Goal: Transaction & Acquisition: Purchase product/service

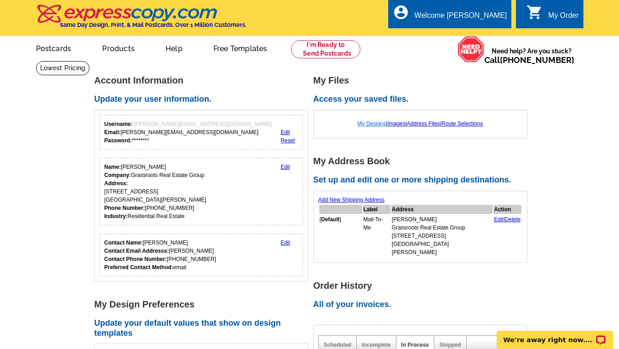
click at [367, 123] on link "My Designs" at bounding box center [371, 123] width 29 height 6
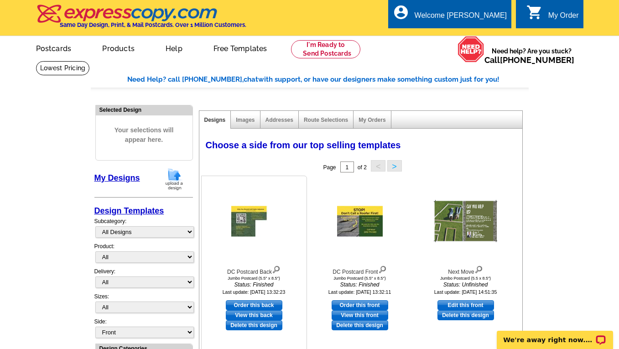
click at [243, 220] on img at bounding box center [254, 221] width 46 height 31
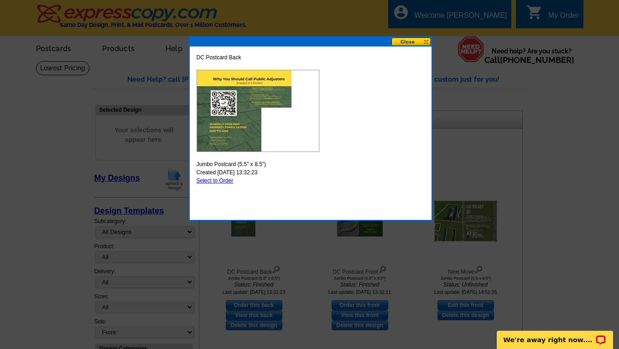
click at [404, 42] on button at bounding box center [411, 41] width 40 height 9
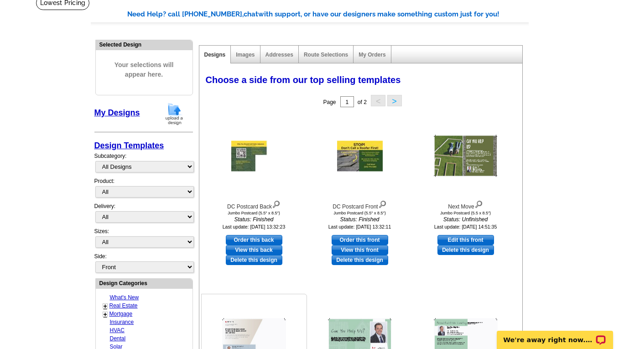
scroll to position [127, 0]
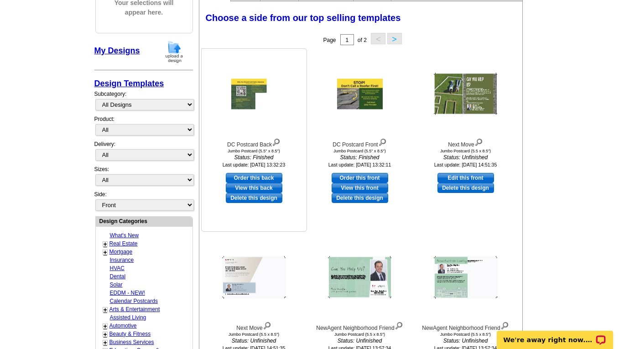
click at [249, 90] on img at bounding box center [254, 94] width 46 height 31
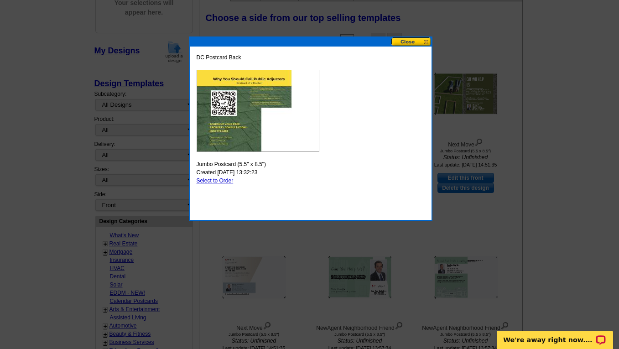
click at [219, 178] on link "Select to Order" at bounding box center [214, 180] width 37 height 6
select select "2"
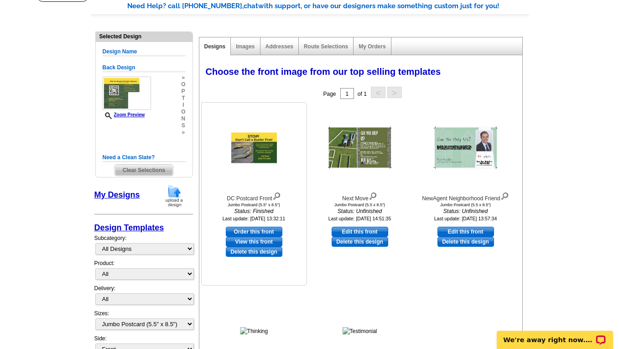
scroll to position [107, 0]
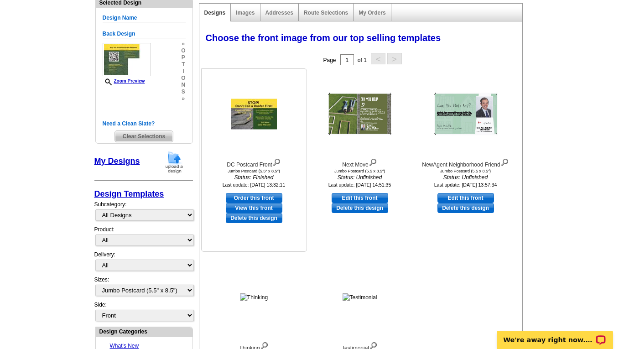
click at [250, 200] on link "Order this front" at bounding box center [254, 198] width 57 height 10
select select "back"
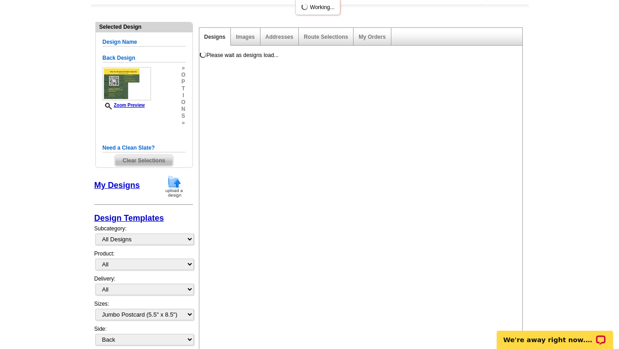
scroll to position [0, 0]
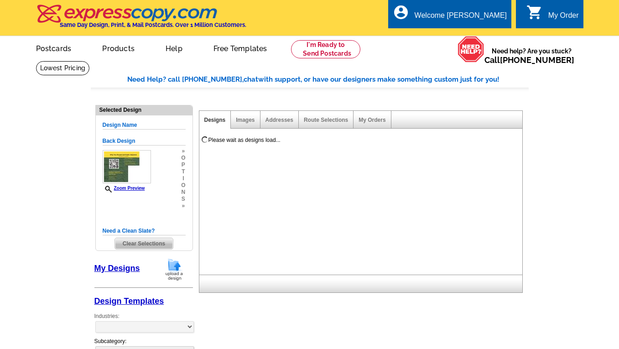
select select "1"
select select "2"
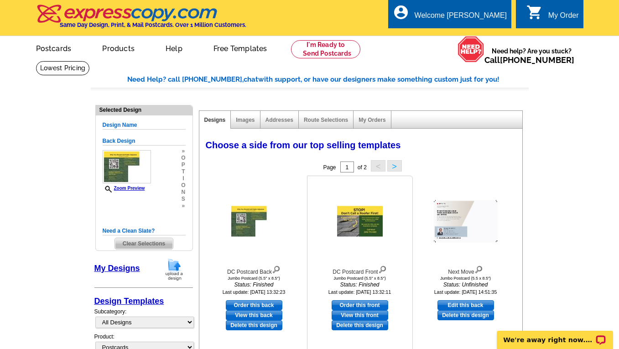
click at [342, 307] on link "Order this front" at bounding box center [359, 305] width 57 height 10
select select "back"
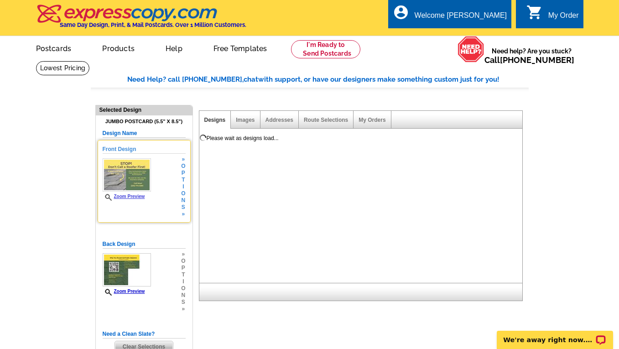
click at [184, 176] on span "p" at bounding box center [183, 173] width 4 height 7
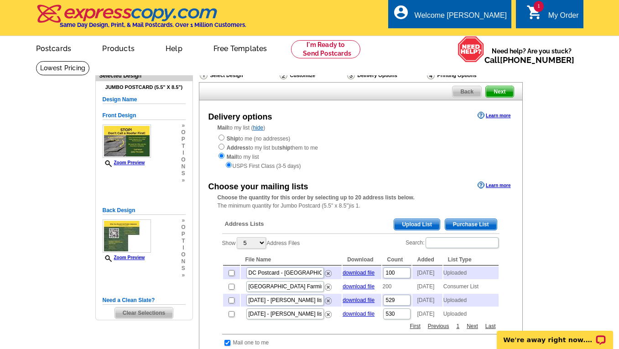
click at [304, 76] on div "Customize" at bounding box center [312, 75] width 67 height 9
click at [282, 73] on img at bounding box center [283, 75] width 8 height 8
click at [275, 75] on div "Select Design" at bounding box center [239, 76] width 80 height 11
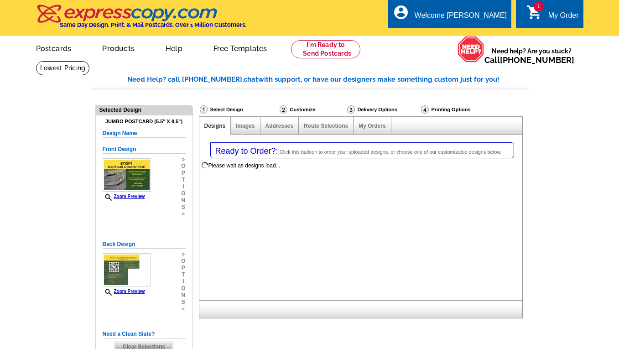
select select "1"
select select "2"
select select "785"
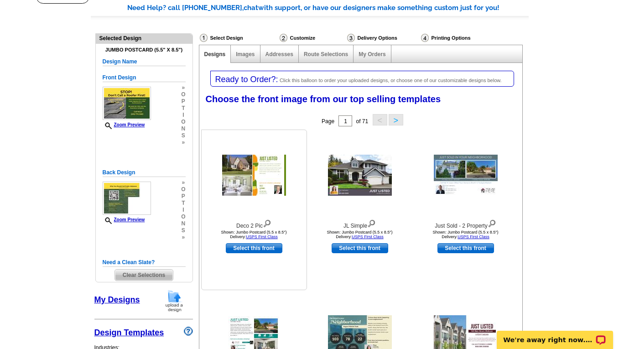
scroll to position [68, 0]
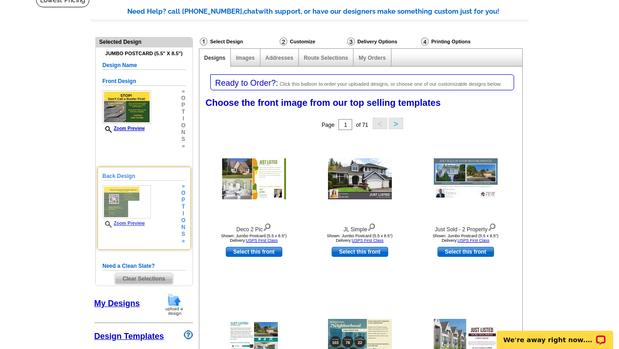
click at [145, 209] on img at bounding box center [127, 201] width 48 height 33
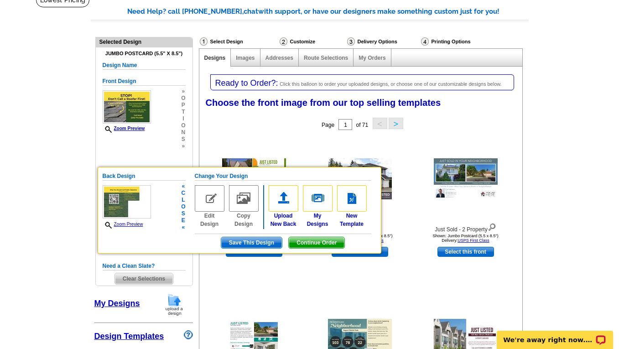
click at [206, 203] on img at bounding box center [210, 198] width 30 height 26
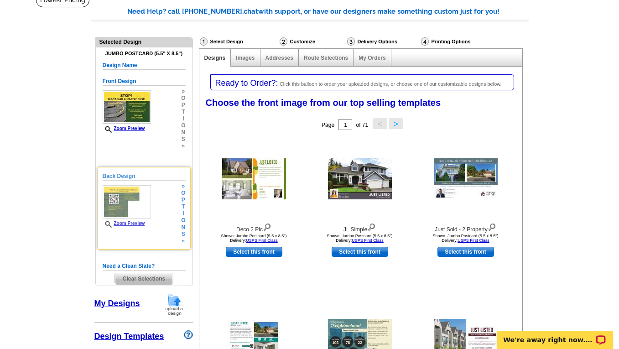
click at [133, 212] on img at bounding box center [127, 201] width 48 height 33
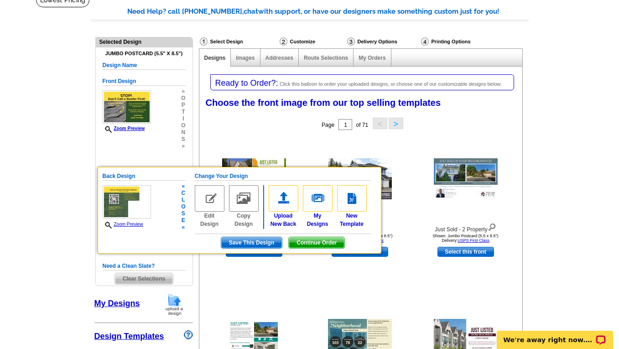
click at [210, 210] on img at bounding box center [210, 198] width 30 height 26
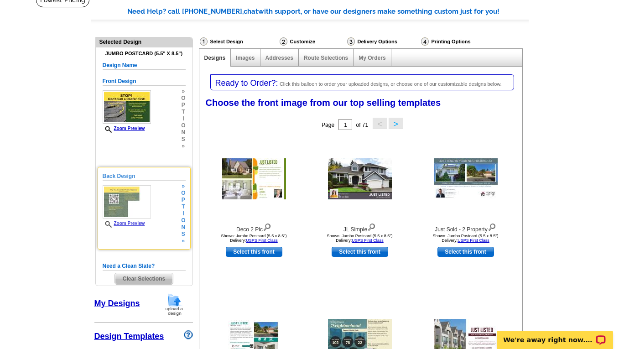
click at [131, 207] on img at bounding box center [127, 201] width 48 height 33
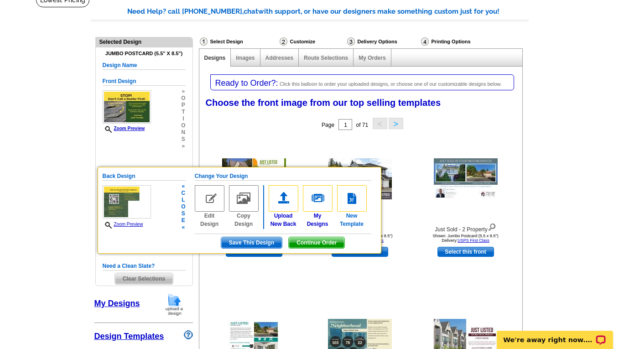
click at [350, 209] on img at bounding box center [352, 198] width 30 height 26
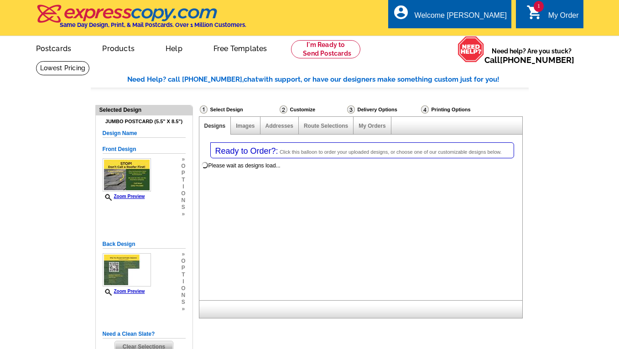
select select "1"
select select "2"
select select "back"
select select "785"
